Goal: Information Seeking & Learning: Learn about a topic

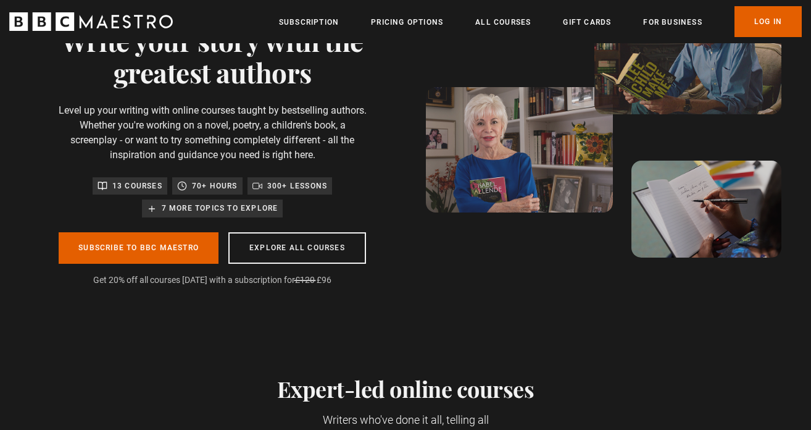
scroll to position [30, 0]
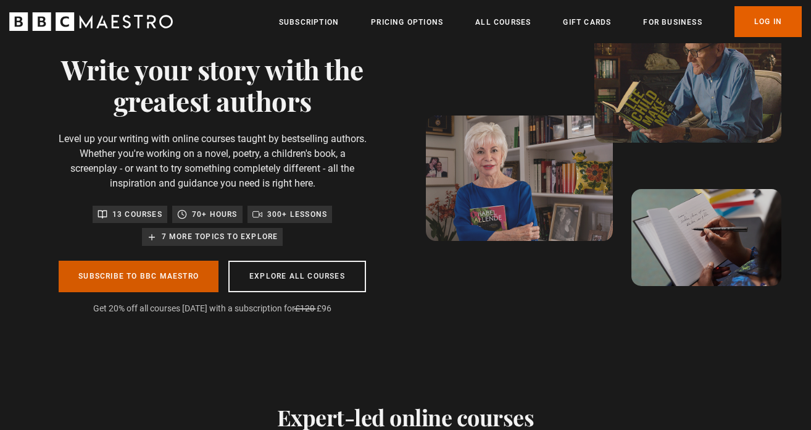
click at [146, 276] on link "Subscribe to BBC Maestro" at bounding box center [139, 276] width 160 height 31
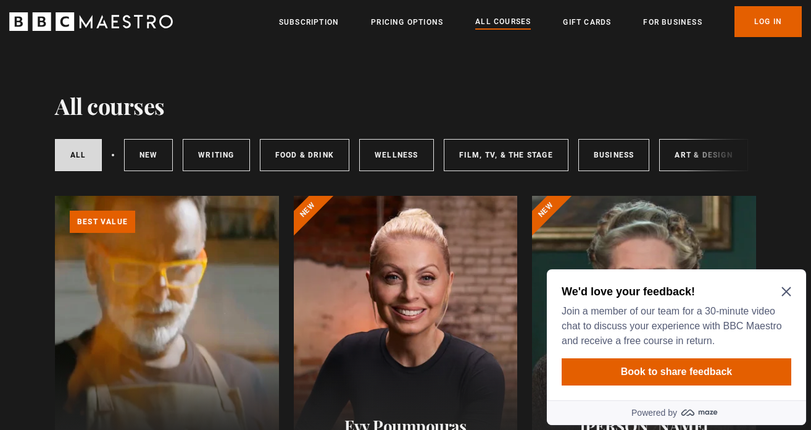
click at [790, 288] on icon "Close Maze Prompt" at bounding box center [786, 291] width 9 height 9
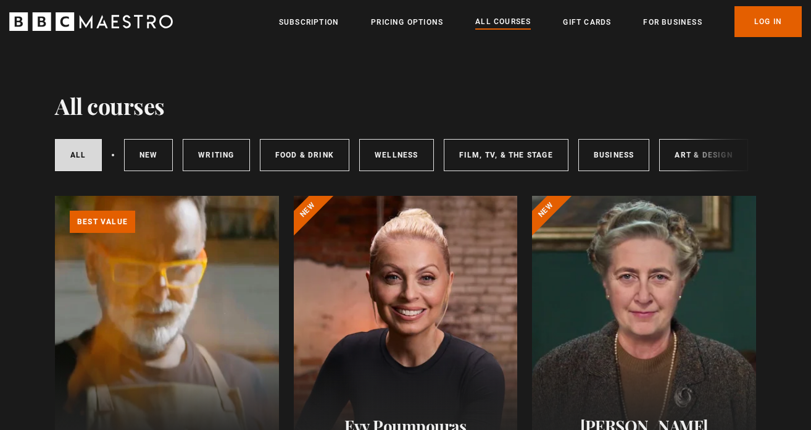
click at [114, 155] on div "All courses New courses Writing Food & Drink Wellness Film, TV, & The Stage Bus…" at bounding box center [500, 155] width 890 height 32
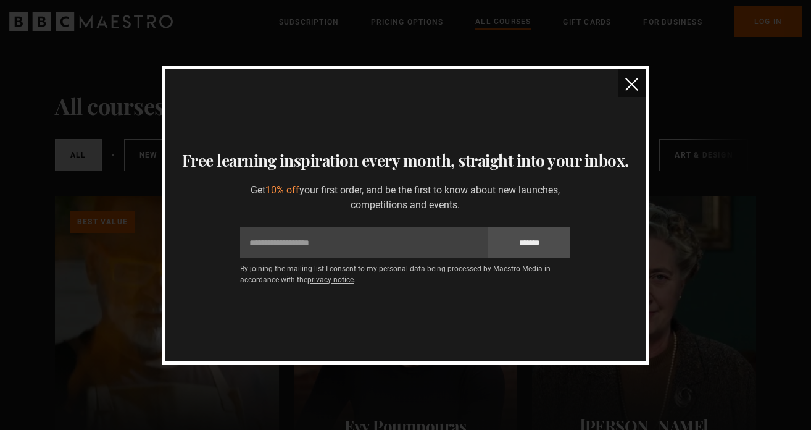
click at [632, 84] on img "close" at bounding box center [631, 84] width 13 height 13
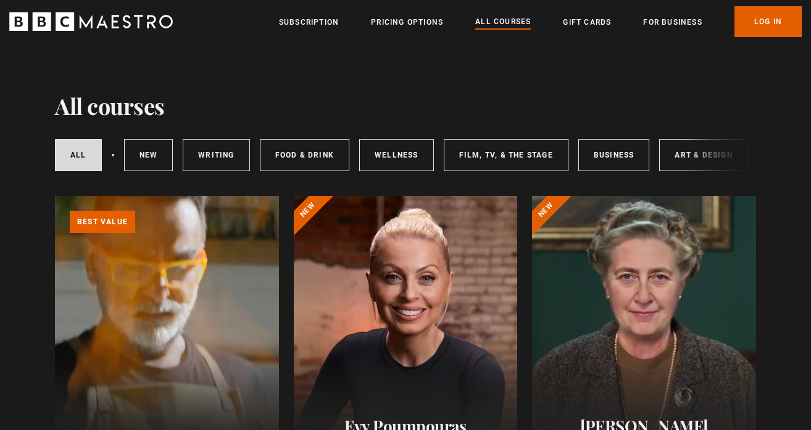
click at [112, 155] on div at bounding box center [113, 155] width 2 height 2
click at [112, 156] on div at bounding box center [113, 155] width 2 height 2
click at [215, 154] on link "Writing" at bounding box center [216, 155] width 67 height 32
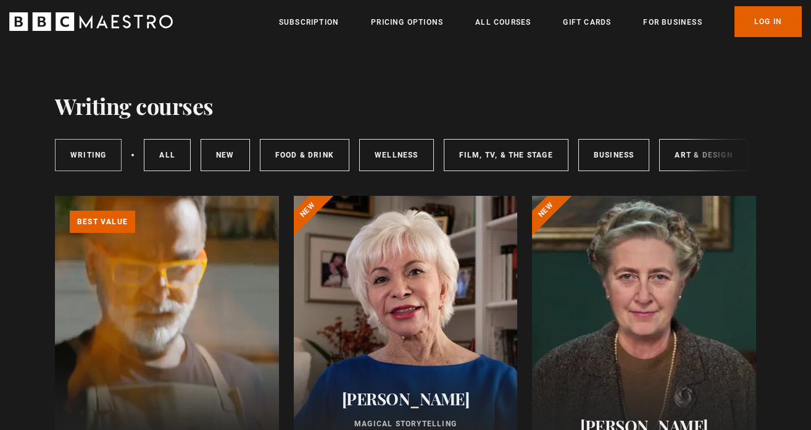
click at [96, 155] on link "Writing" at bounding box center [88, 155] width 67 height 32
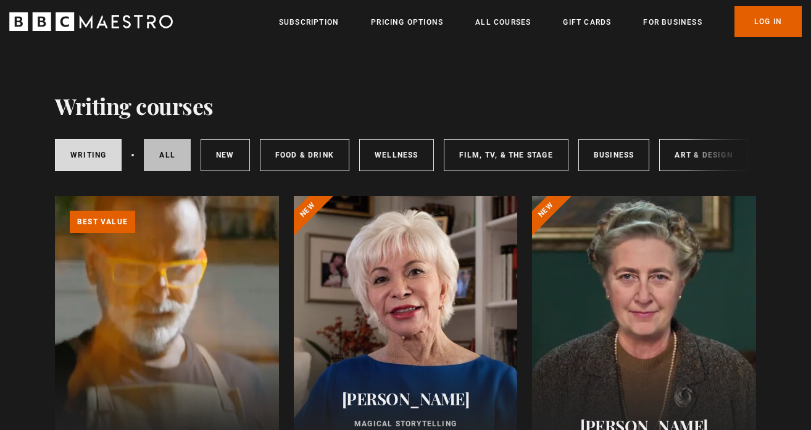
click at [169, 151] on link "All courses" at bounding box center [167, 155] width 47 height 32
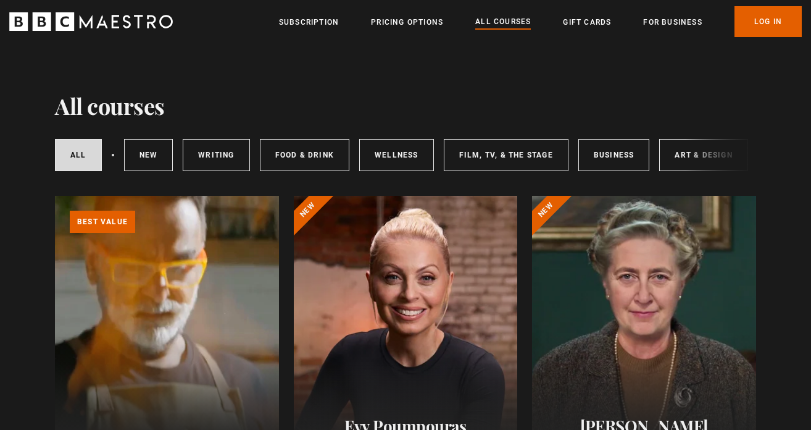
click at [711, 151] on div "All courses New courses Writing Food & Drink Wellness Film, TV, & The Stage Bus…" at bounding box center [405, 155] width 701 height 42
click at [696, 156] on div "All courses New courses Writing Food & Drink Wellness Film, TV, & The Stage Bus…" at bounding box center [405, 155] width 701 height 42
click at [114, 154] on div "All courses New courses Writing Food & Drink Wellness Film, TV, & The Stage Bus…" at bounding box center [500, 155] width 890 height 32
click at [75, 157] on link "All courses" at bounding box center [78, 155] width 47 height 32
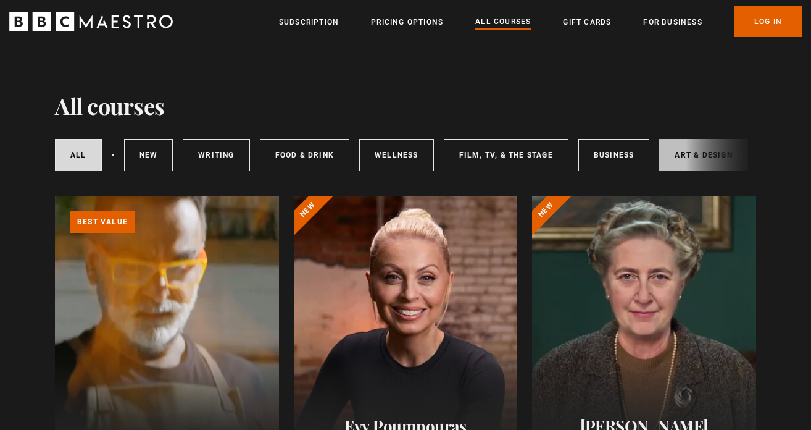
click at [682, 161] on link "Art & Design" at bounding box center [703, 155] width 88 height 32
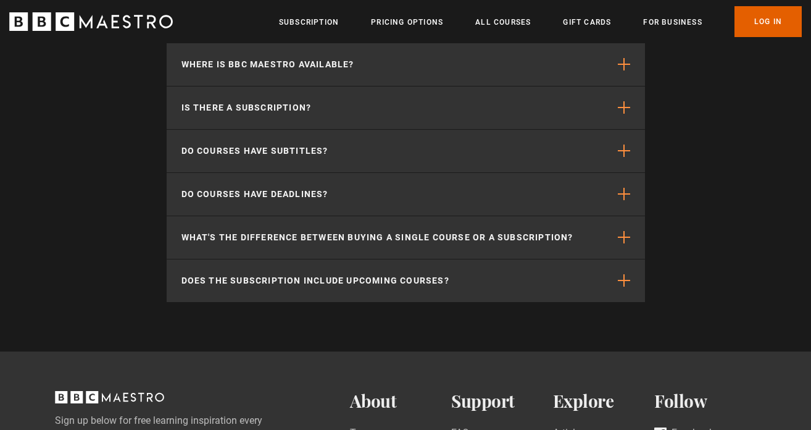
scroll to position [1278, 0]
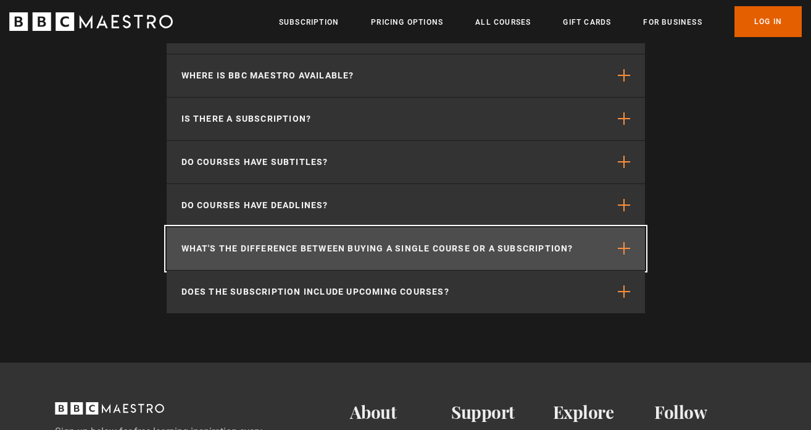
click at [622, 254] on span "button" at bounding box center [624, 248] width 12 height 12
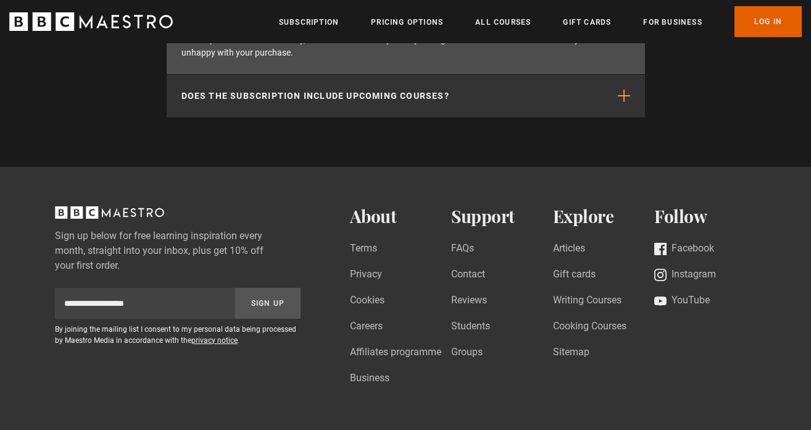
scroll to position [1604, 0]
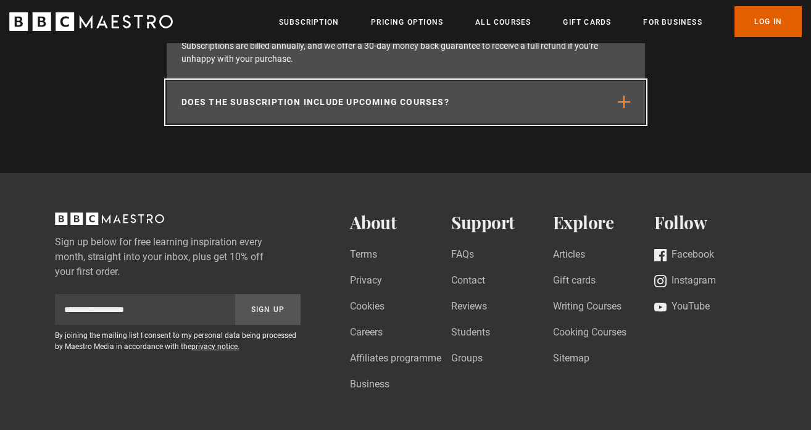
click at [421, 109] on p "Does the subscription include upcoming courses?" at bounding box center [316, 102] width 268 height 13
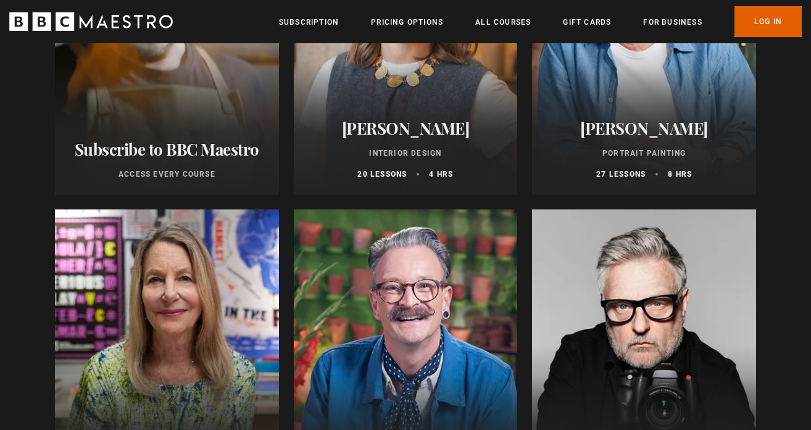
scroll to position [0, 0]
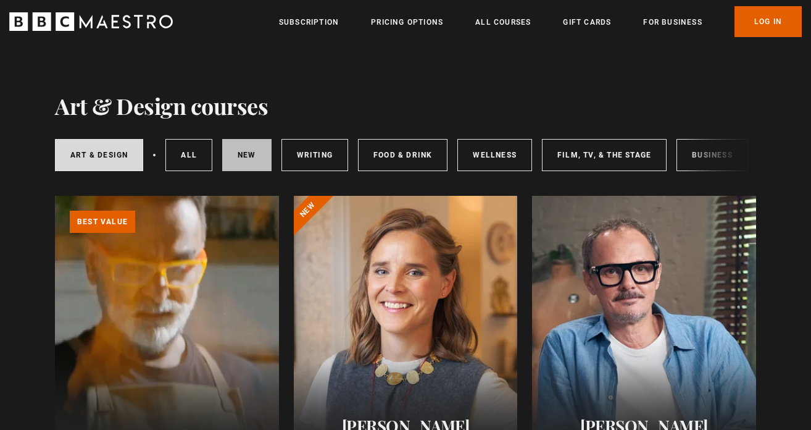
click at [246, 149] on link "New courses" at bounding box center [246, 155] width 49 height 32
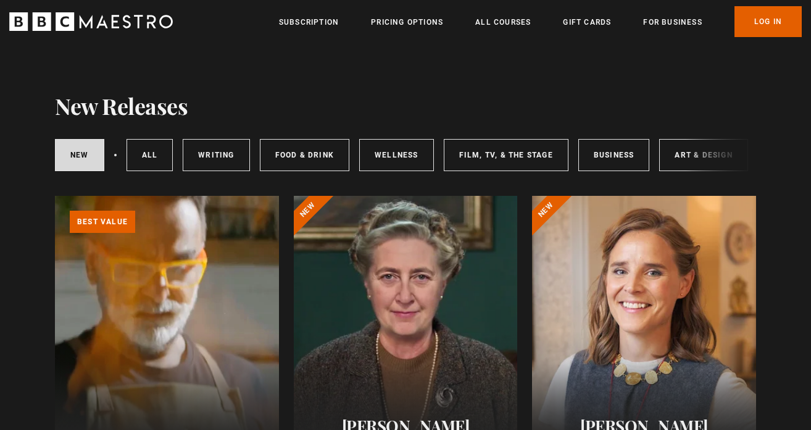
scroll to position [270, 0]
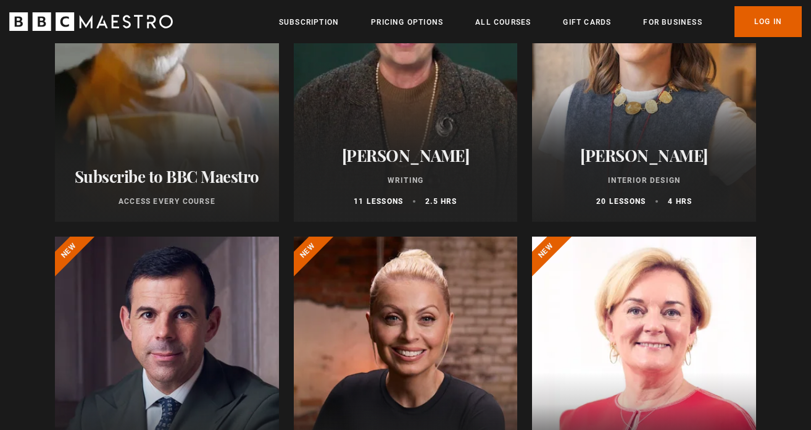
click at [415, 165] on h2 "[PERSON_NAME]" at bounding box center [406, 155] width 194 height 19
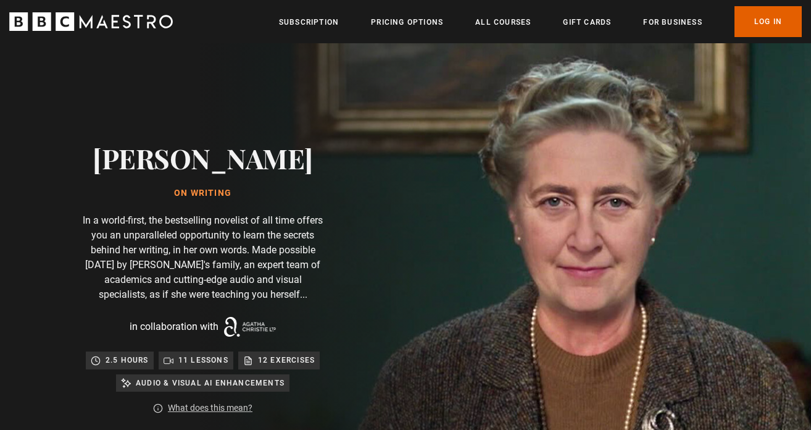
click at [212, 247] on p "In a world-first, the bestselling novelist of all time offers you an unparallel…" at bounding box center [203, 257] width 247 height 89
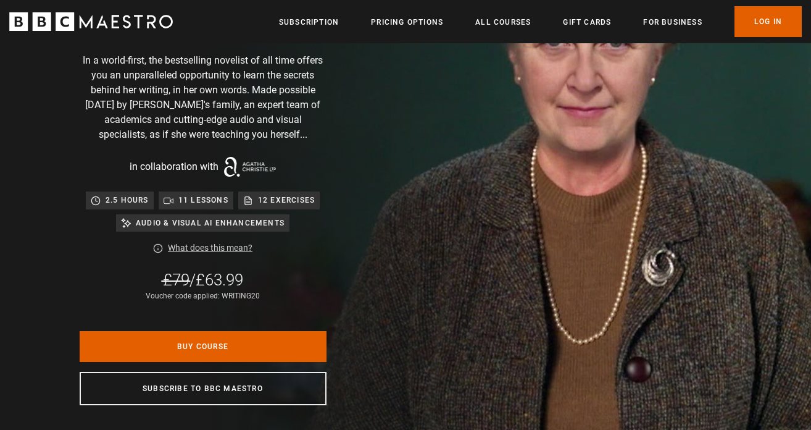
scroll to position [178, 0]
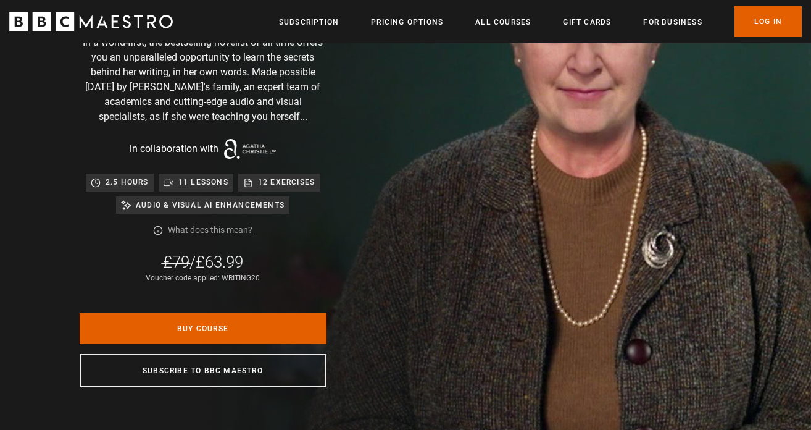
click at [212, 233] on link "What does this mean?" at bounding box center [210, 229] width 85 height 13
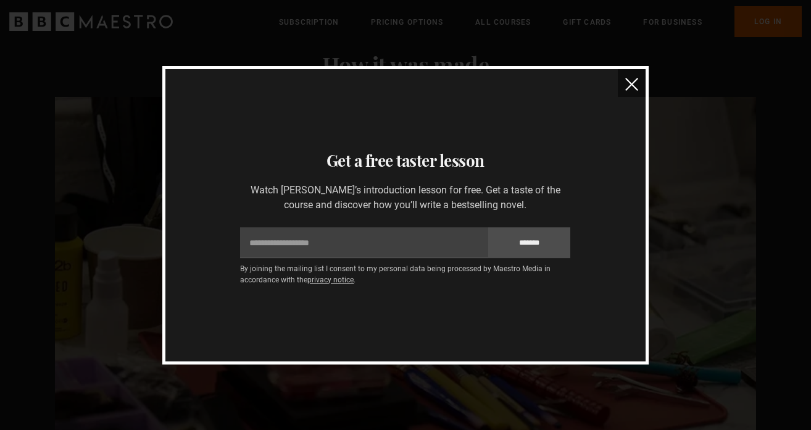
scroll to position [2515, 0]
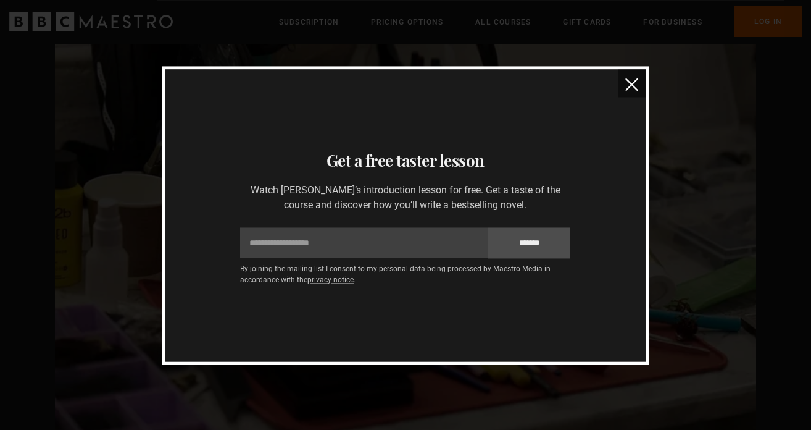
click at [627, 85] on img "close" at bounding box center [631, 84] width 13 height 13
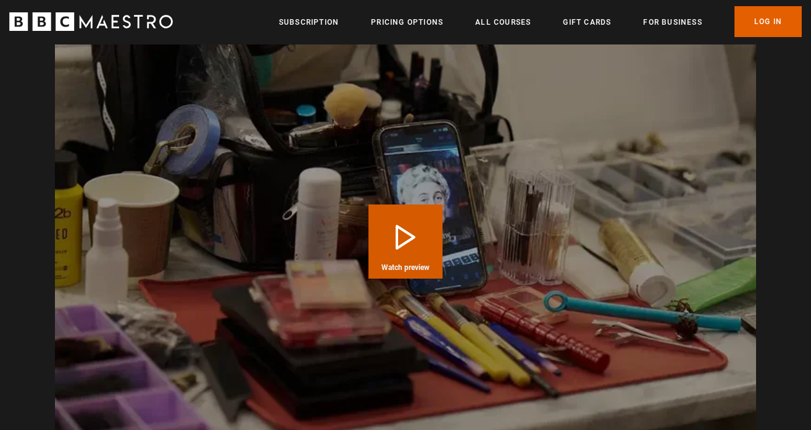
click at [404, 238] on button "Play Course overview for Writing with Agatha Christie Watch preview" at bounding box center [406, 241] width 74 height 74
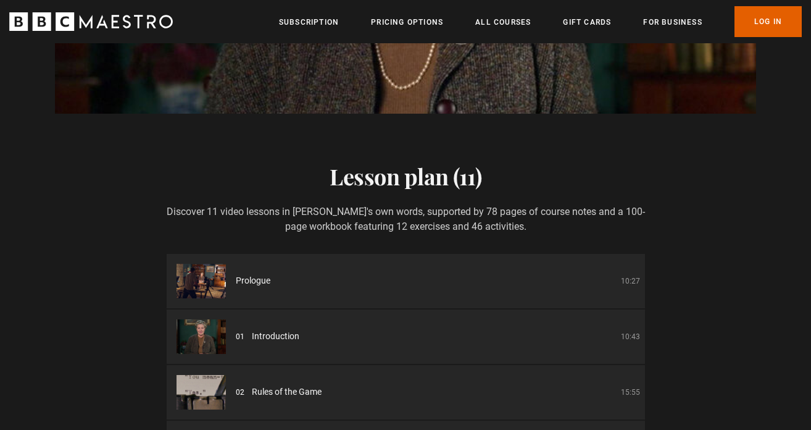
scroll to position [2002, 0]
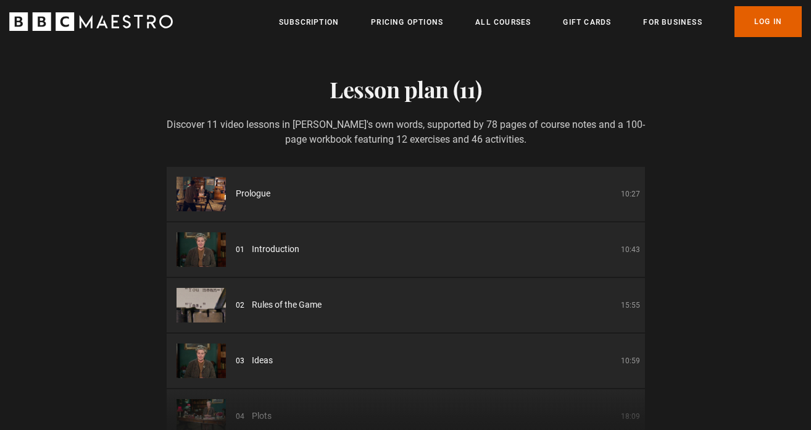
click at [274, 198] on div "Prologue 10:27" at bounding box center [438, 193] width 404 height 13
click at [385, 254] on div "01 Introduction 10:43" at bounding box center [438, 249] width 404 height 13
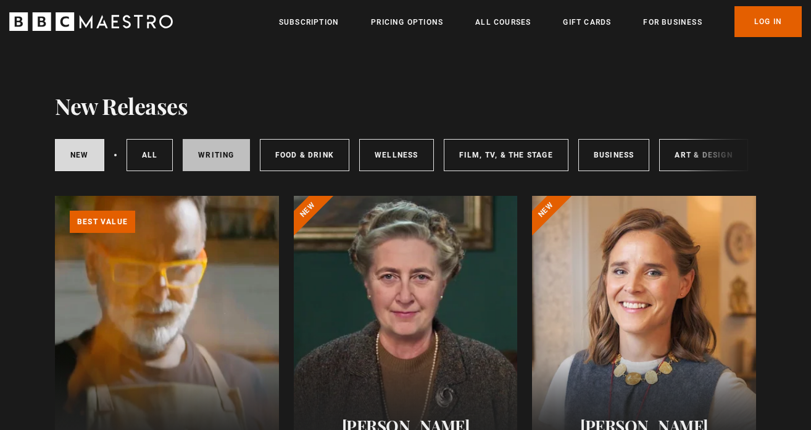
click at [221, 157] on link "Writing" at bounding box center [216, 155] width 67 height 32
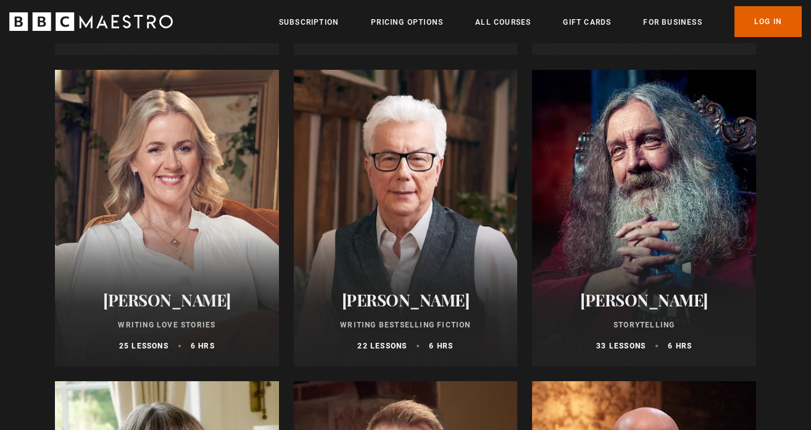
scroll to position [467, 0]
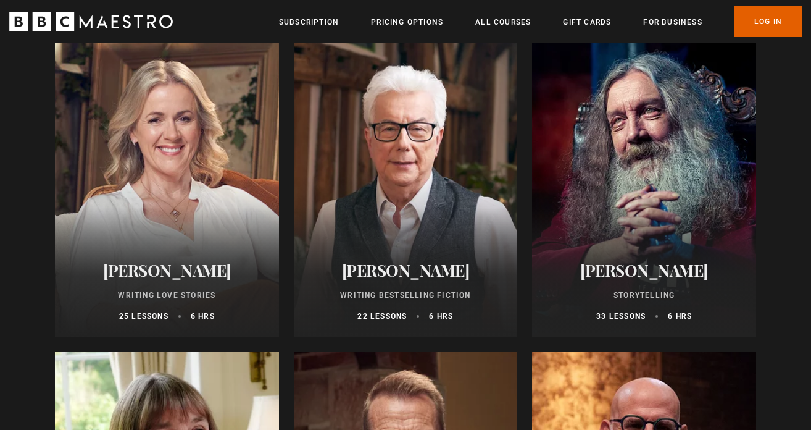
click at [425, 294] on div "Ken Follett Writing Bestselling Fiction 22 lessons 6 hrs" at bounding box center [406, 291] width 224 height 91
click at [654, 278] on h2 "[PERSON_NAME]" at bounding box center [644, 270] width 194 height 19
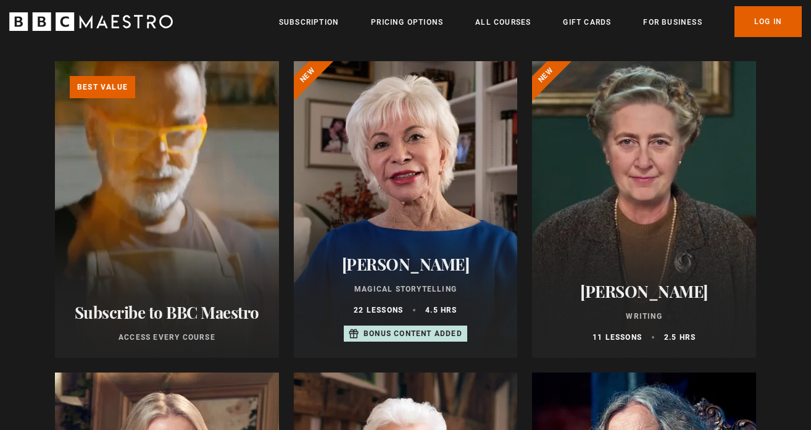
scroll to position [130, 0]
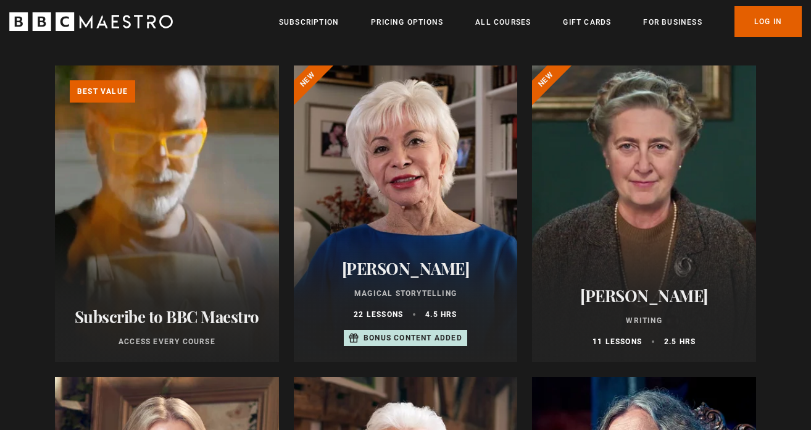
click at [409, 278] on h2 "[PERSON_NAME]" at bounding box center [406, 268] width 194 height 19
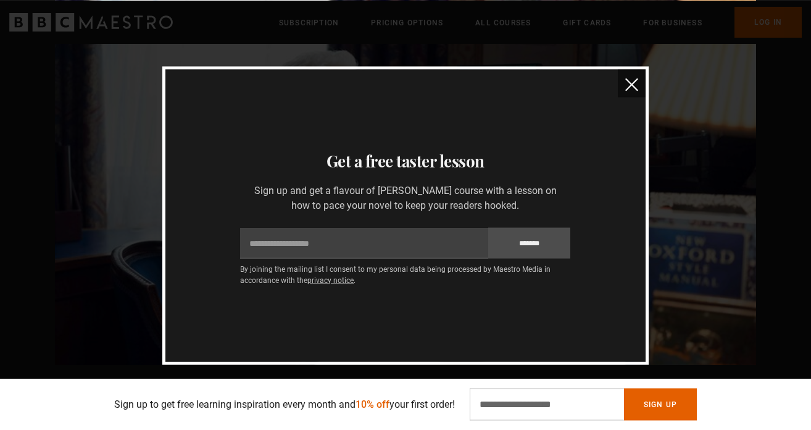
scroll to position [1360, 0]
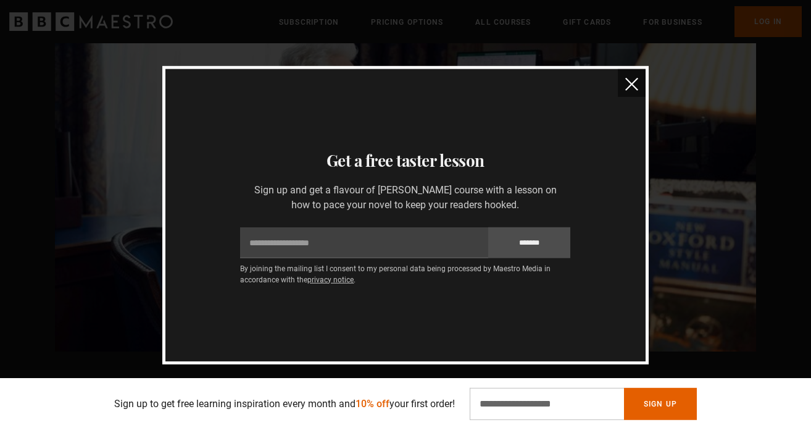
click at [629, 88] on img "close" at bounding box center [631, 84] width 13 height 13
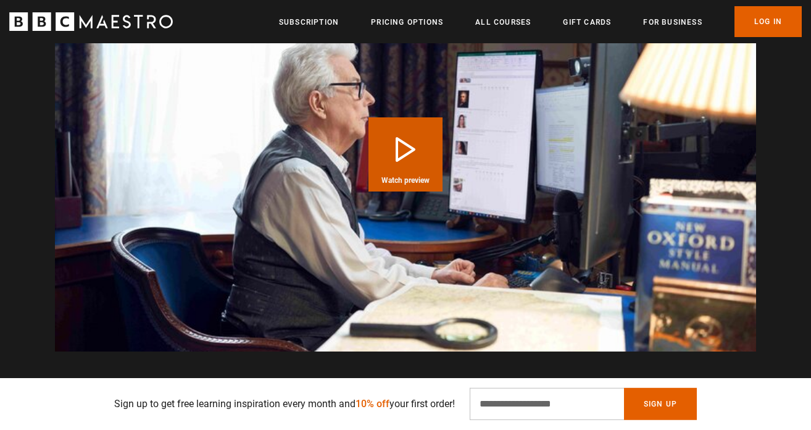
click at [398, 135] on button "Play Course overview for Writing Bestselling Fiction with Ken Follett Watch pre…" at bounding box center [406, 154] width 74 height 74
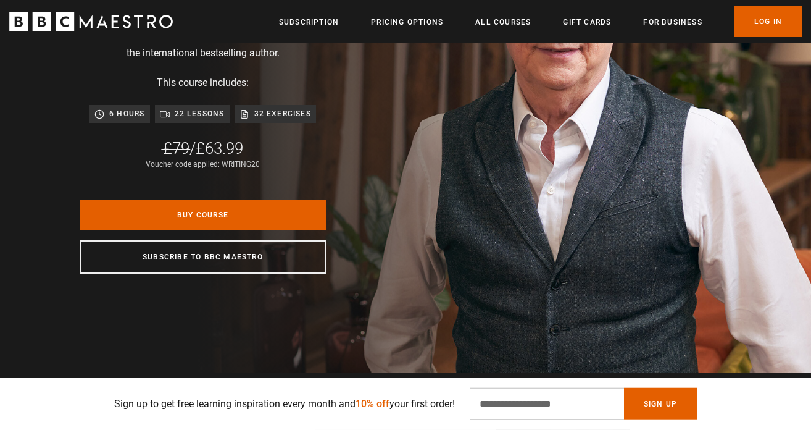
scroll to position [0, 0]
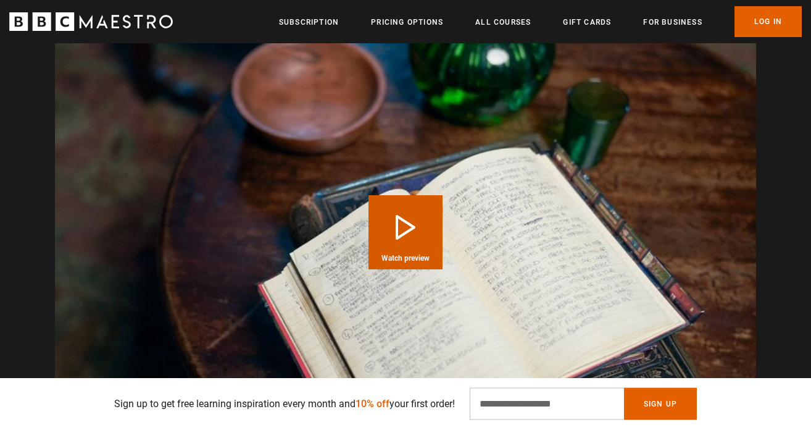
scroll to position [1311, 0]
click at [407, 209] on button "Play Course overview for Storytelling with Alan Moore Watch preview" at bounding box center [406, 232] width 74 height 74
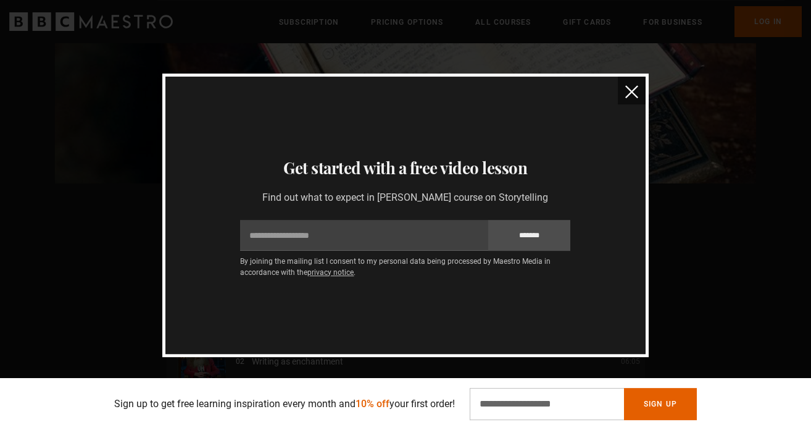
scroll to position [1563, 0]
click at [633, 89] on img "close" at bounding box center [631, 91] width 13 height 13
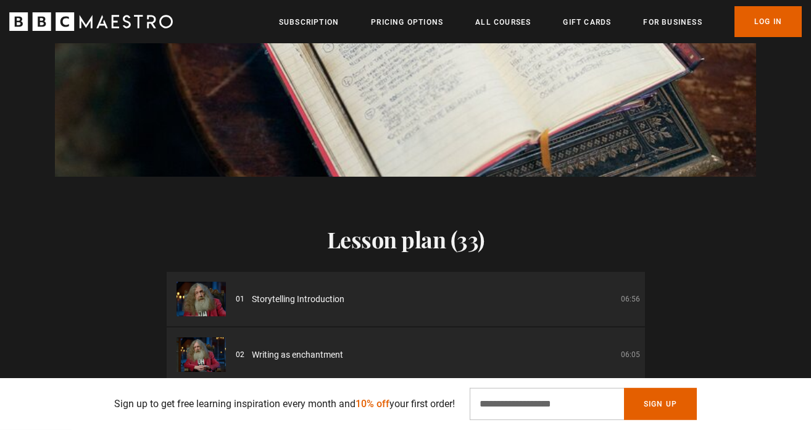
click at [625, 293] on p "06:56" at bounding box center [630, 298] width 19 height 11
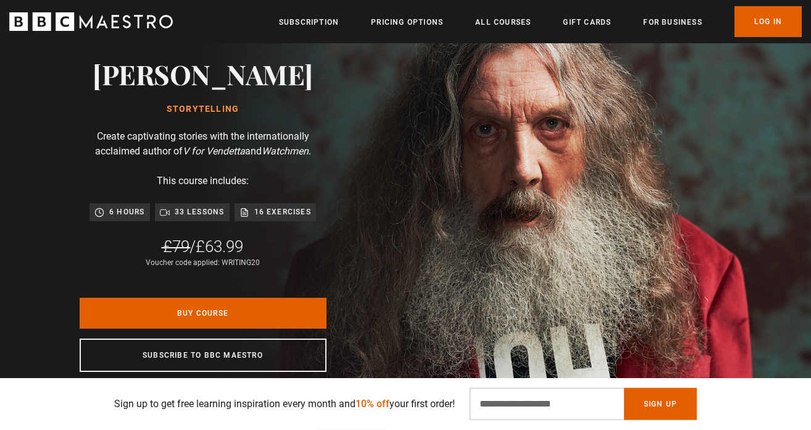
scroll to position [0, 0]
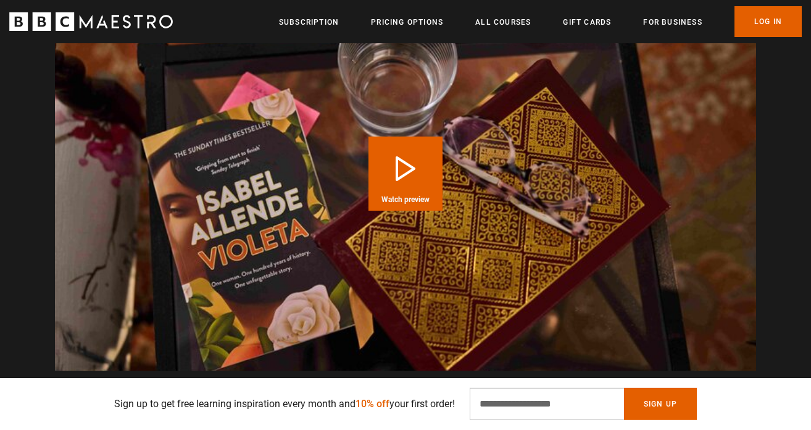
scroll to position [1361, 0]
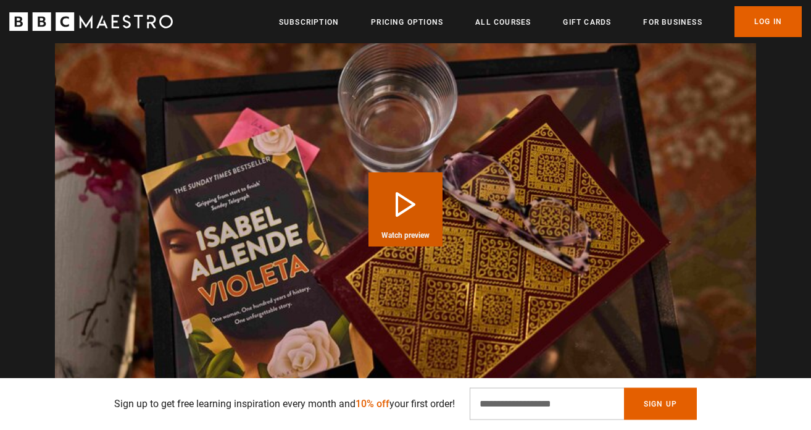
click at [397, 200] on button "Play Course overview for Magical Storytelling with [PERSON_NAME] Watch preview" at bounding box center [406, 209] width 74 height 74
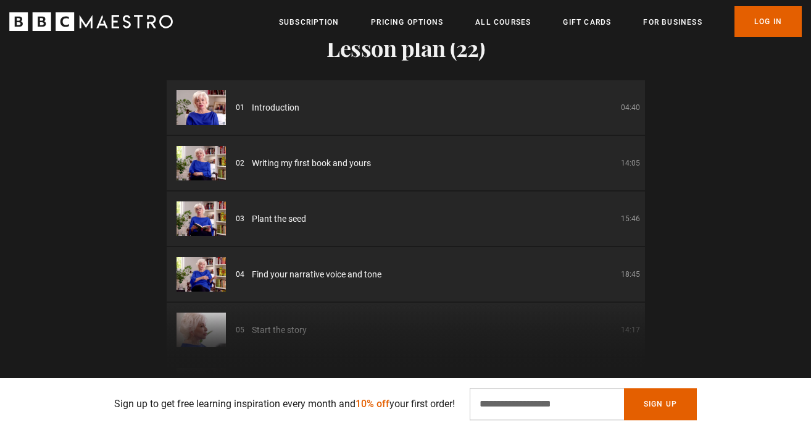
scroll to position [0, 324]
drag, startPoint x: 645, startPoint y: 108, endPoint x: 651, endPoint y: 122, distance: 15.2
click at [651, 122] on div "Lesson plan (22) 01 Introduction 04:40 02 Writing my first book and yours 14:05…" at bounding box center [405, 180] width 811 height 391
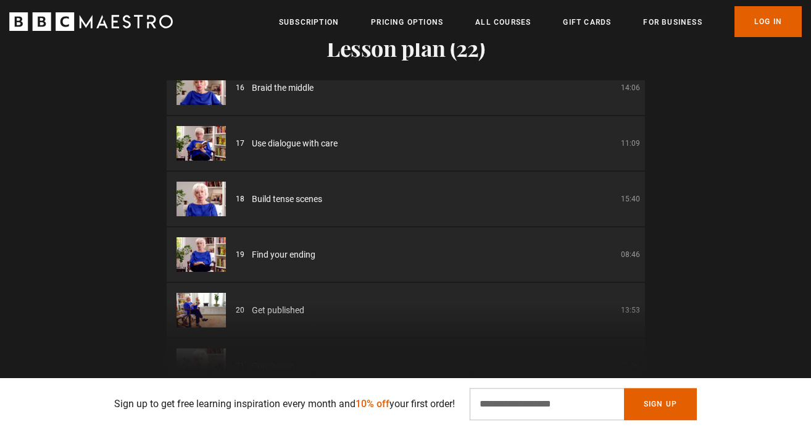
scroll to position [925, 0]
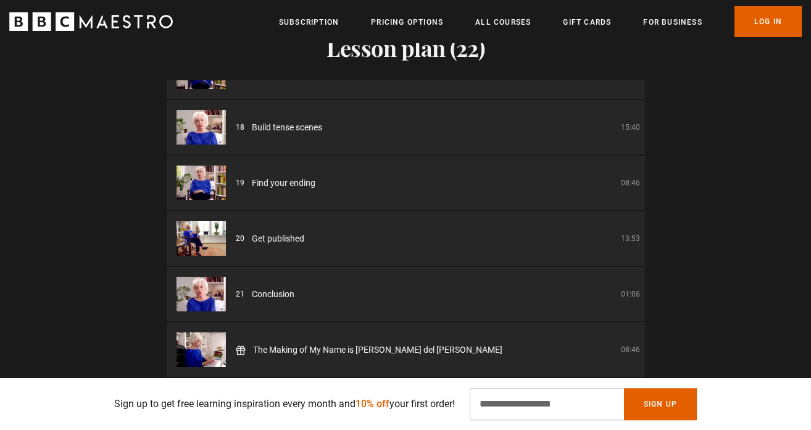
click at [210, 346] on img at bounding box center [201, 349] width 49 height 35
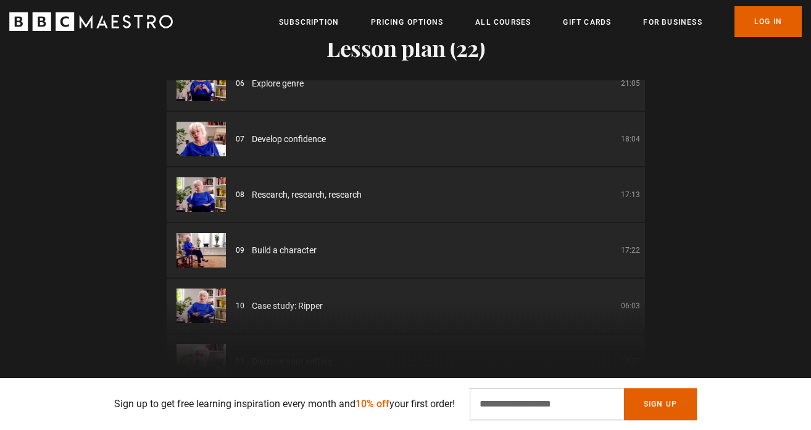
scroll to position [0, 0]
